Goal: Find specific page/section: Find specific page/section

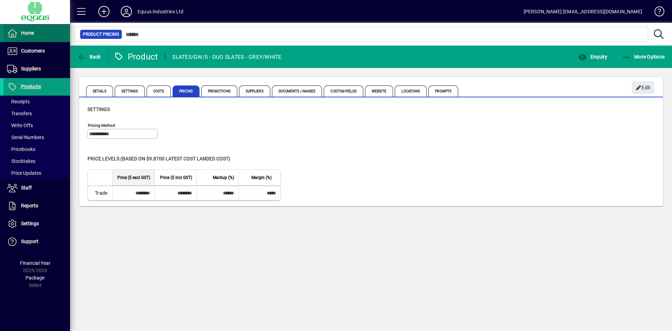
click at [28, 35] on span "Home" at bounding box center [27, 33] width 13 height 6
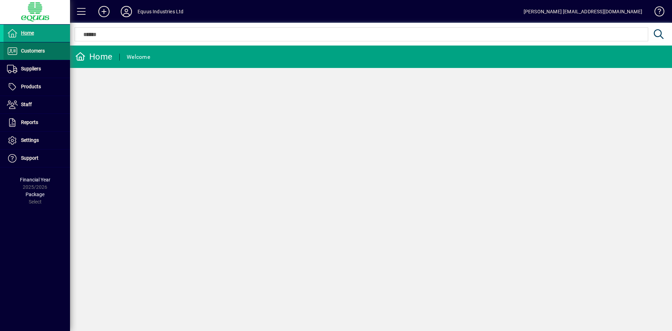
click at [32, 49] on span "Customers" at bounding box center [33, 51] width 24 height 6
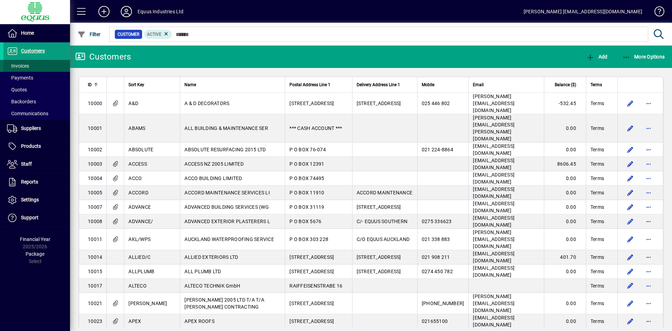
click at [23, 65] on span "Invoices" at bounding box center [18, 66] width 22 height 6
